Goal: Task Accomplishment & Management: Manage account settings

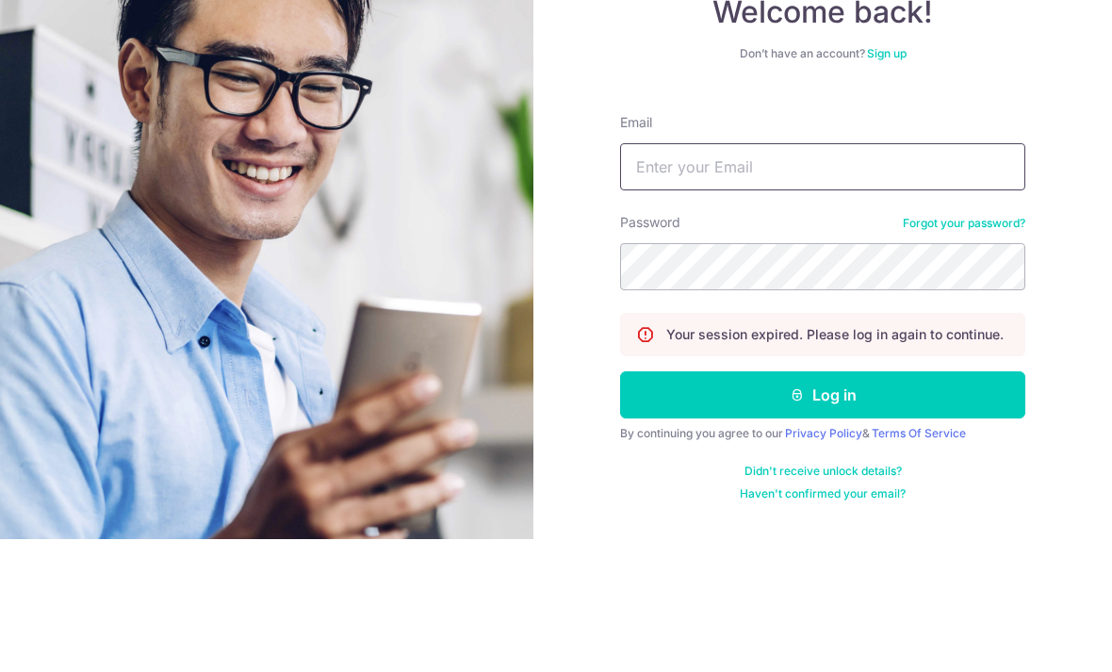
type input "[EMAIL_ADDRESS][DOMAIN_NAME]"
click at [823, 504] on button "Log in" at bounding box center [822, 527] width 405 height 47
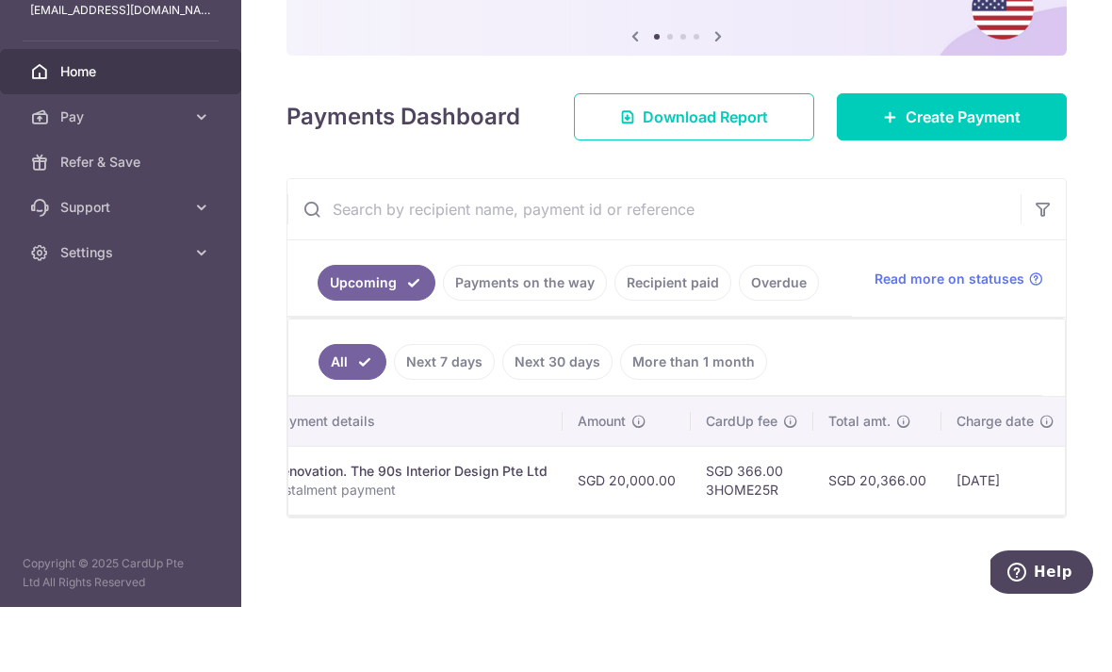
scroll to position [49, 0]
click at [614, 330] on link "Recipient paid" at bounding box center [672, 348] width 117 height 36
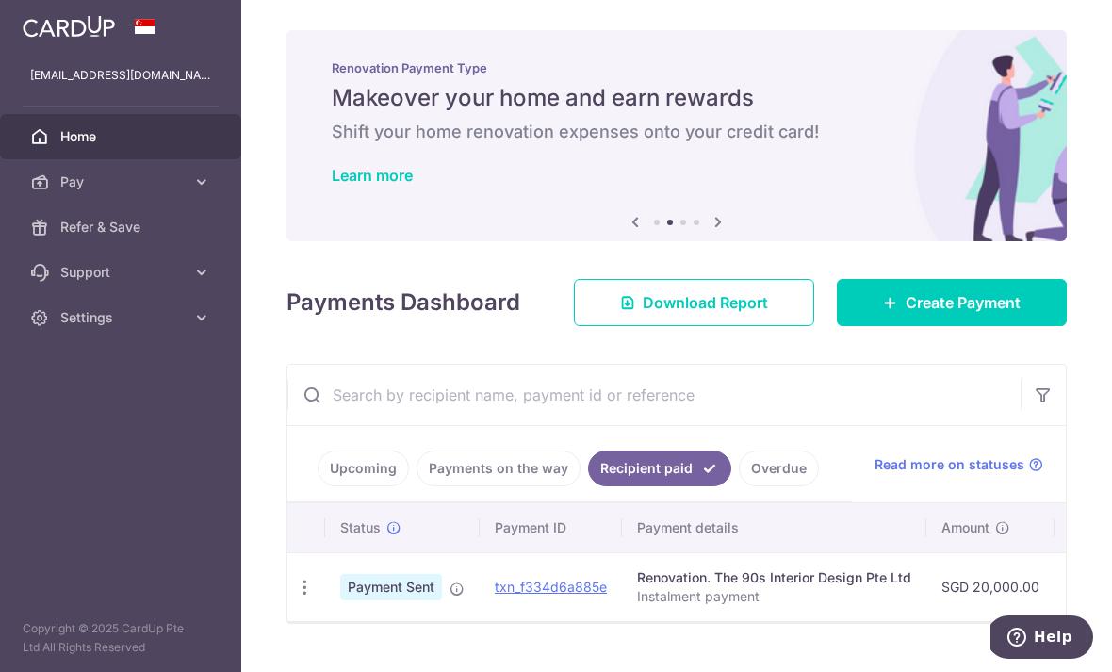
scroll to position [0, 0]
